Goal: Transaction & Acquisition: Subscribe to service/newsletter

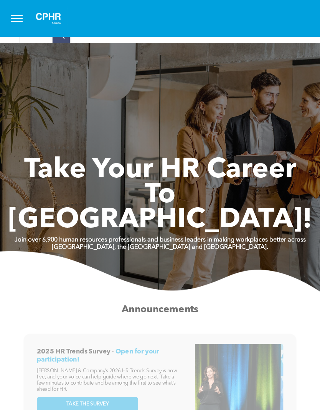
click at [267, 159] on span "Take Your HR Career" at bounding box center [160, 170] width 272 height 28
click at [21, 16] on button "menu" at bounding box center [17, 18] width 20 height 20
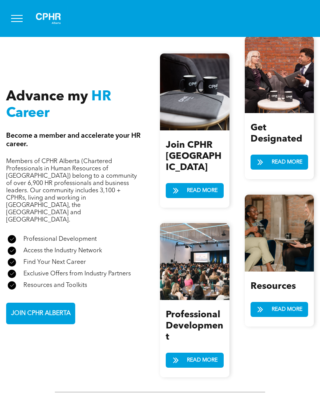
scroll to position [849, 0]
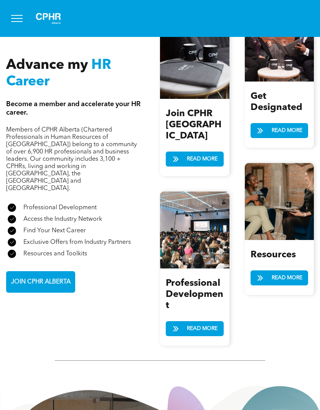
click at [60, 274] on span "JOIN CPHR ALBERTA" at bounding box center [40, 281] width 65 height 15
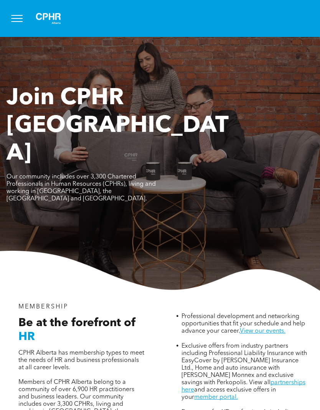
click at [20, 17] on button "menu" at bounding box center [17, 18] width 20 height 20
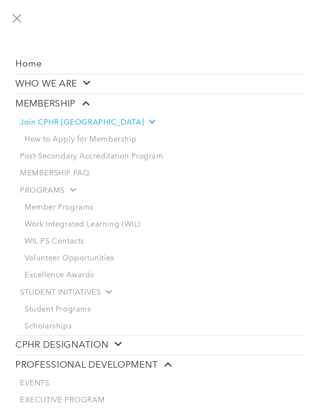
click at [19, 19] on button "menu" at bounding box center [17, 18] width 20 height 20
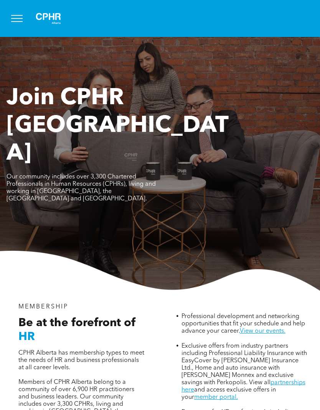
click at [56, 19] on img at bounding box center [48, 18] width 38 height 25
